Goal: Find specific page/section: Find specific page/section

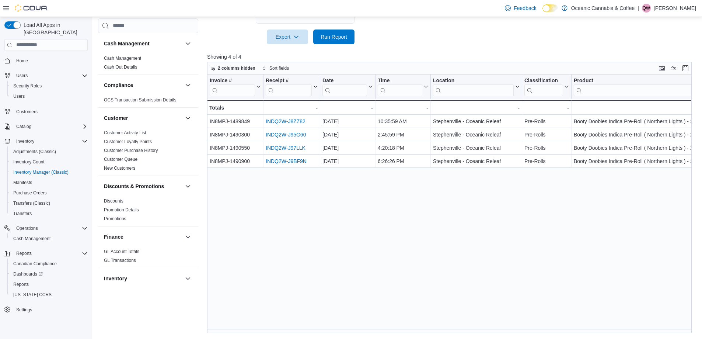
scroll to position [456, 0]
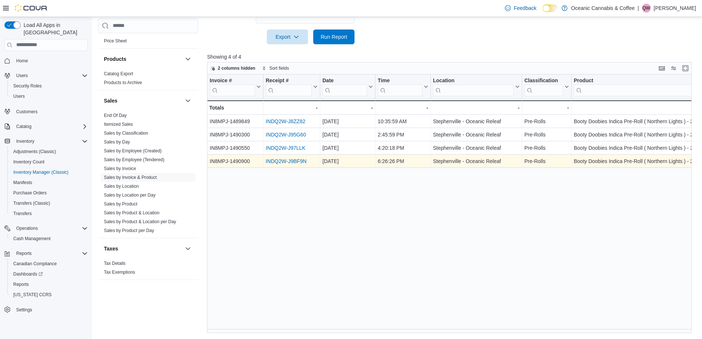
click at [285, 158] on link "INDQ2W-J9BF9N" at bounding box center [286, 161] width 41 height 6
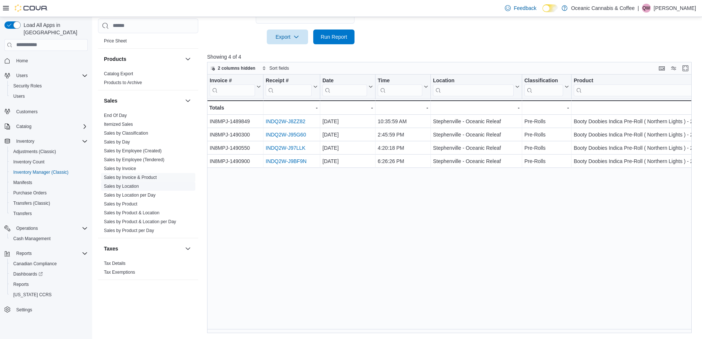
click at [160, 182] on span "Sales by Location" at bounding box center [148, 186] width 94 height 9
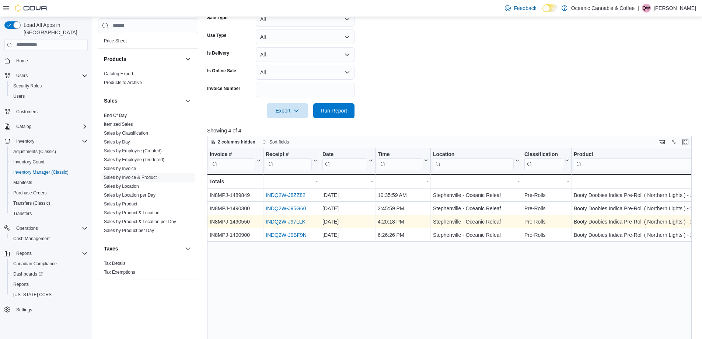
scroll to position [227, 0]
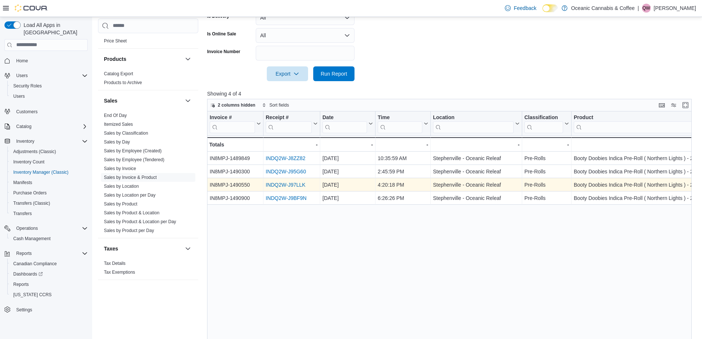
click at [290, 185] on link "INDQ2W-J97LLK" at bounding box center [286, 185] width 40 height 6
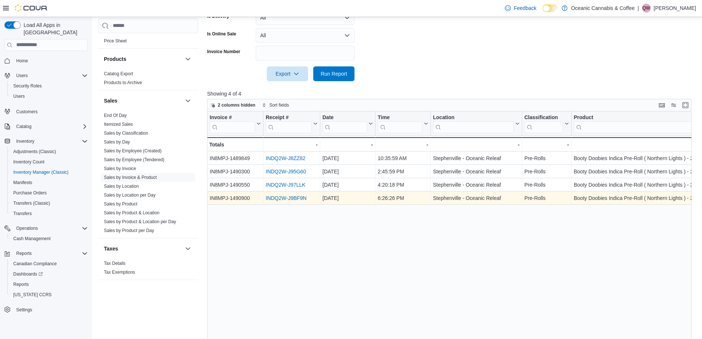
click at [291, 199] on link "INDQ2W-J9BF9N" at bounding box center [286, 198] width 41 height 6
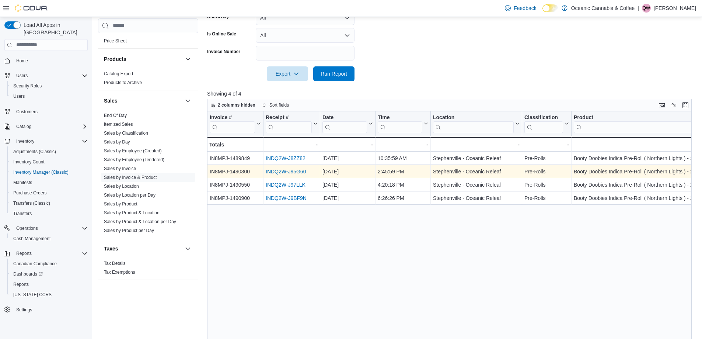
click at [285, 176] on div "INDQ2W-J95G60 - Receipt # URL, column 2, row 2" at bounding box center [291, 171] width 57 height 13
click at [276, 167] on div "INDQ2W-J95G60 - Receipt # URL, column 2, row 2" at bounding box center [291, 171] width 57 height 13
click at [275, 171] on link "INDQ2W-J95G60" at bounding box center [286, 171] width 40 height 6
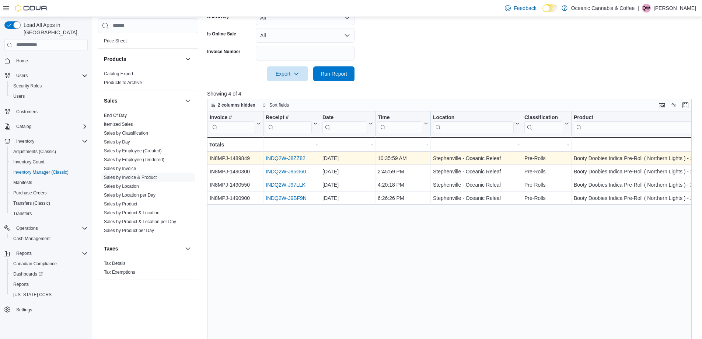
click at [284, 157] on link "INDQ2W-J8ZZ82" at bounding box center [286, 158] width 40 height 6
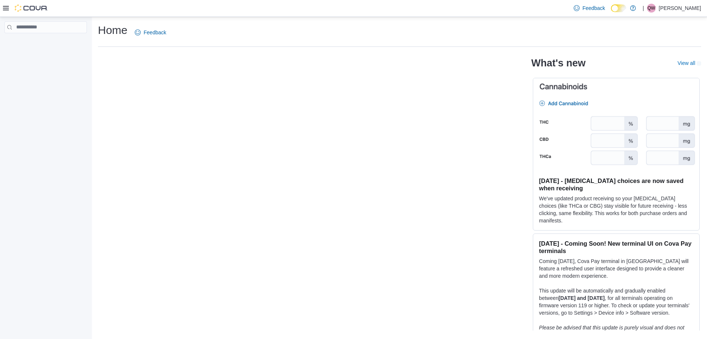
click at [697, 11] on p "Quentin White" at bounding box center [680, 8] width 42 height 9
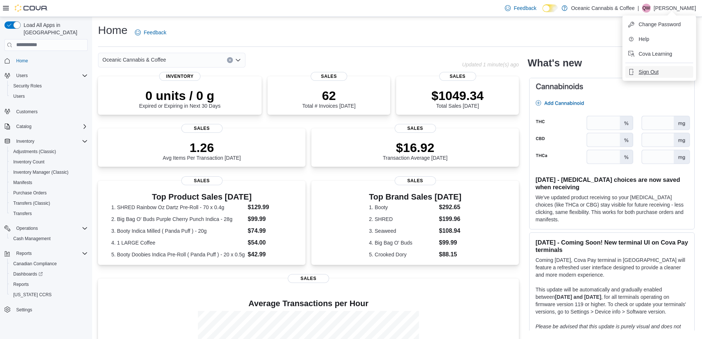
click at [660, 76] on button "Sign Out" at bounding box center [659, 72] width 68 height 12
